Goal: Task Accomplishment & Management: Use online tool/utility

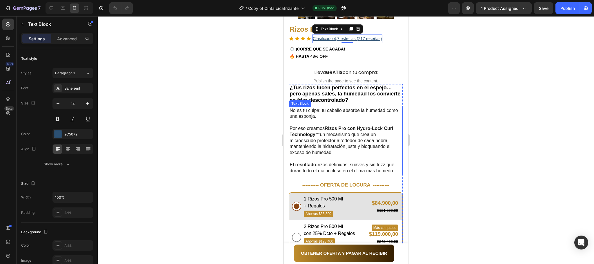
click at [331, 182] on strong "OFERTA DE LOCURA ----------" at bounding box center [354, 185] width 69 height 6
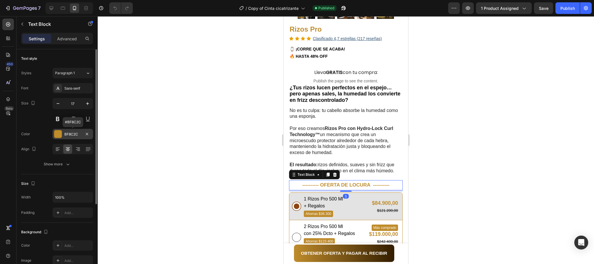
click at [72, 138] on div "BF8C2C" at bounding box center [72, 134] width 41 height 10
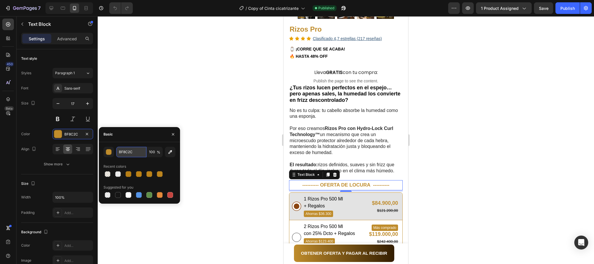
click at [131, 151] on input "BF8C2C" at bounding box center [131, 152] width 30 height 10
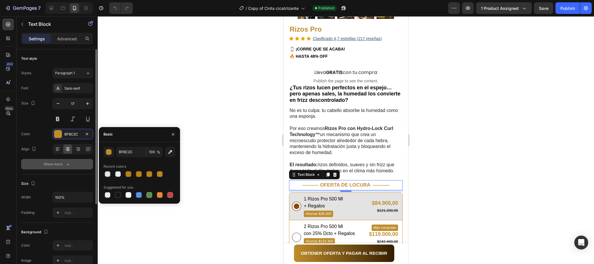
click at [64, 164] on div "Show more" at bounding box center [57, 164] width 27 height 6
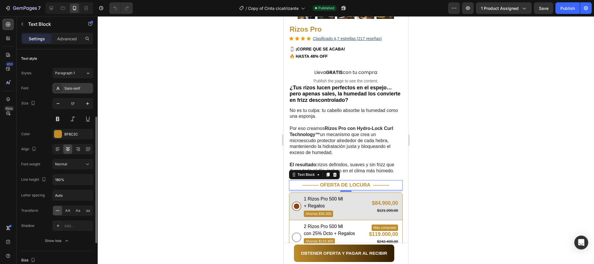
scroll to position [44, 0]
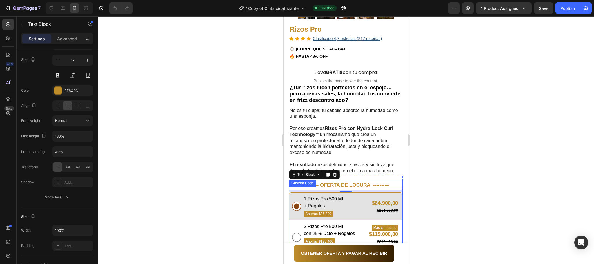
click at [321, 196] on span "1 Rizos Pro 500 Ml + Regalos" at bounding box center [323, 202] width 39 height 14
click at [301, 202] on input "1 Rizos Pro 500 Ml + Regalos Ahorras $36.300 $84.900,00 $121.200,00" at bounding box center [296, 206] width 9 height 9
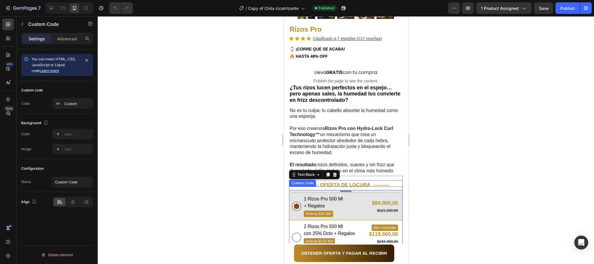
scroll to position [0, 0]
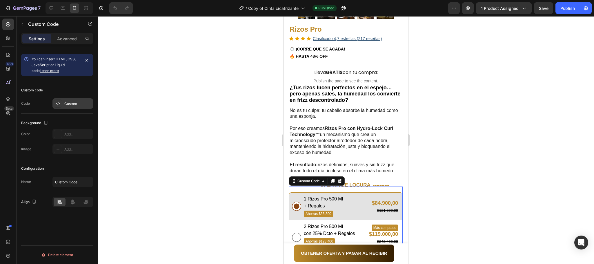
click at [71, 108] on div "Custom" at bounding box center [72, 103] width 41 height 10
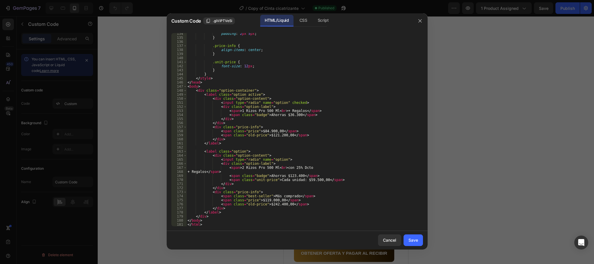
scroll to position [541, 0]
type textarea "<span>1 Rizos Pro 500 Ml <br>+ Regalos</span>"
drag, startPoint x: 238, startPoint y: 110, endPoint x: 300, endPoint y: 112, distance: 61.2
click at [300, 112] on div "padding : 2 px 5 px ; } .price-info { align-items : center ; } .unit-price { fo…" at bounding box center [301, 133] width 230 height 202
click at [467, 92] on div at bounding box center [297, 132] width 594 height 264
